Goal: Navigation & Orientation: Find specific page/section

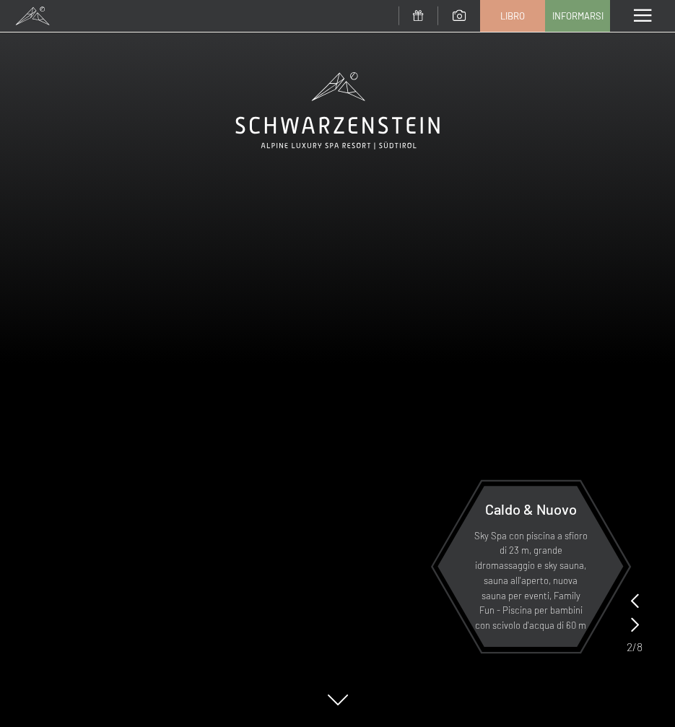
click at [418, 122] on icon at bounding box center [337, 110] width 204 height 77
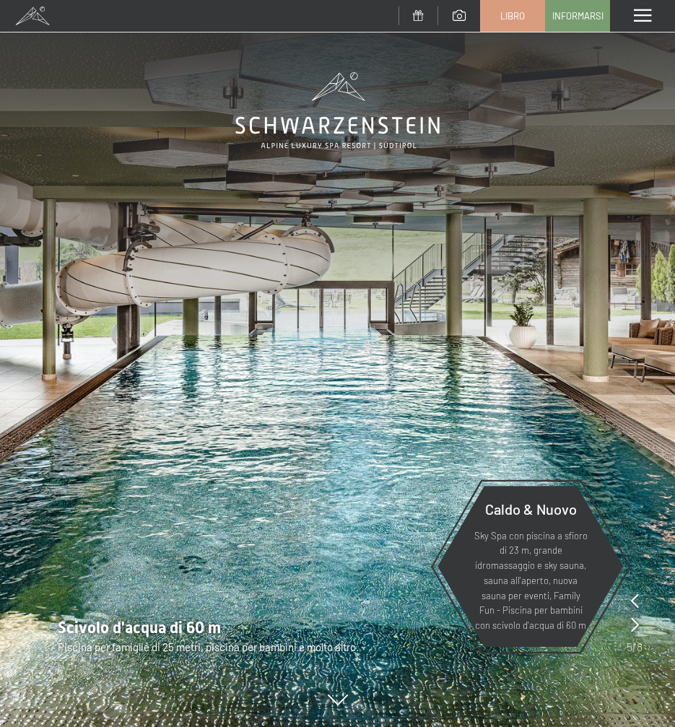
click at [646, 19] on span at bounding box center [642, 15] width 17 height 13
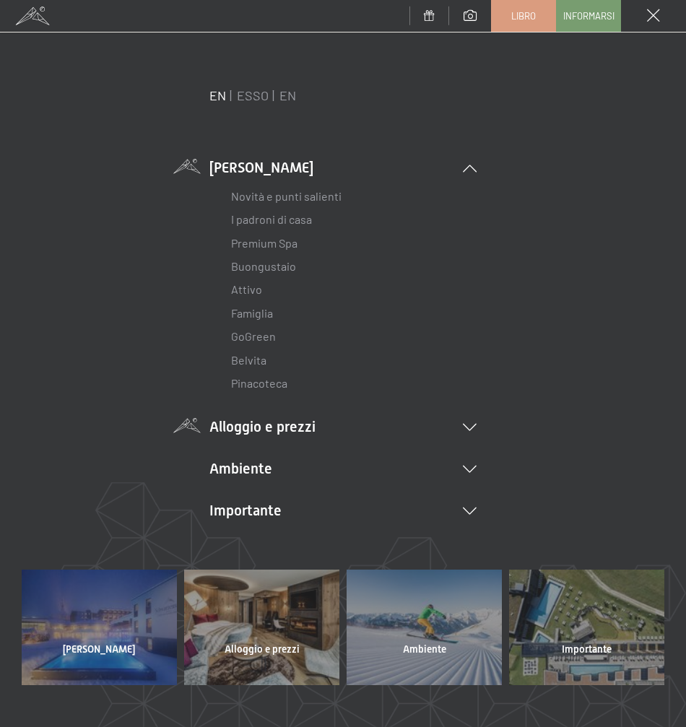
click at [467, 431] on icon at bounding box center [470, 427] width 14 height 7
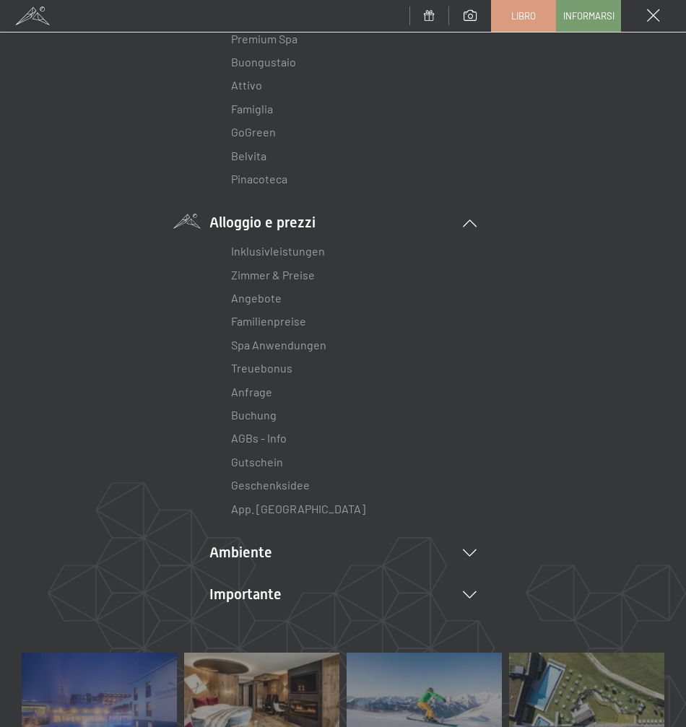
scroll to position [217, 0]
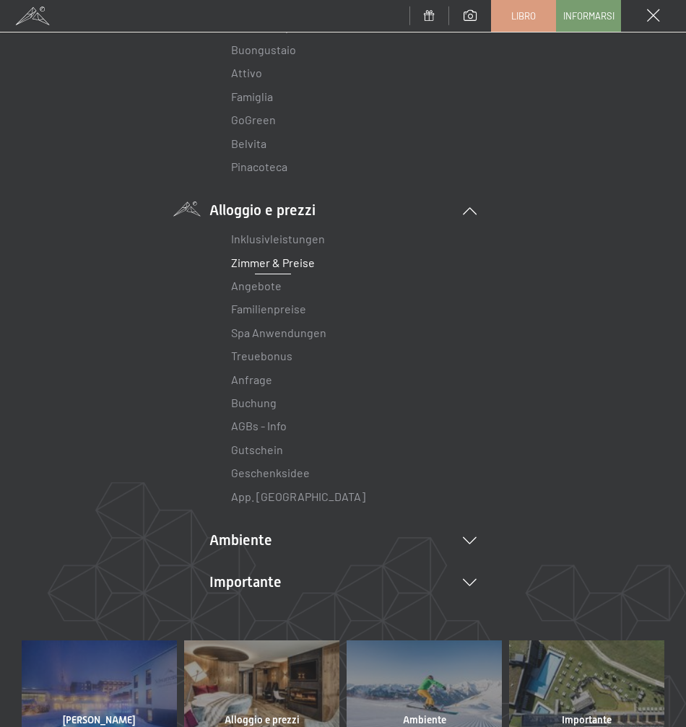
click at [271, 268] on link "Zimmer & Preise" at bounding box center [273, 263] width 84 height 14
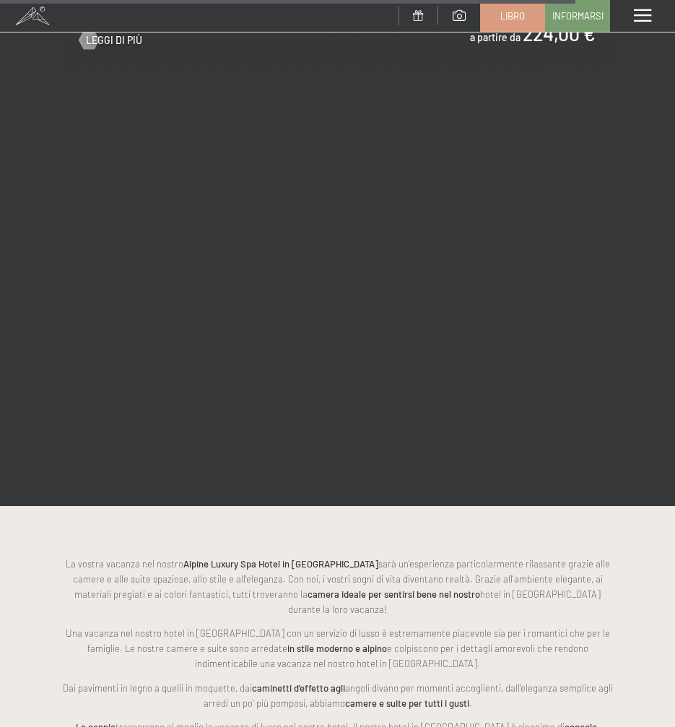
scroll to position [5272, 0]
